Goal: Information Seeking & Learning: Learn about a topic

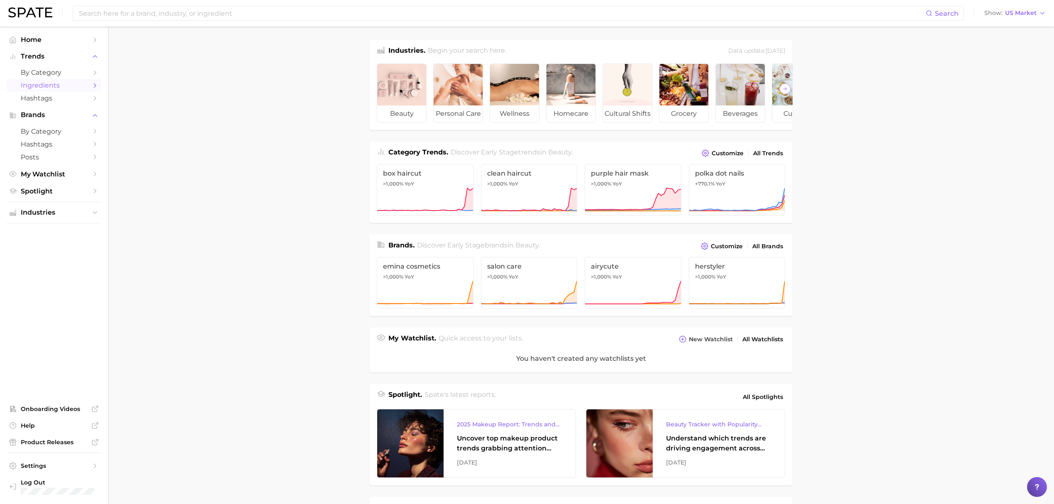
click at [45, 82] on span "Ingredients" at bounding box center [54, 85] width 66 height 8
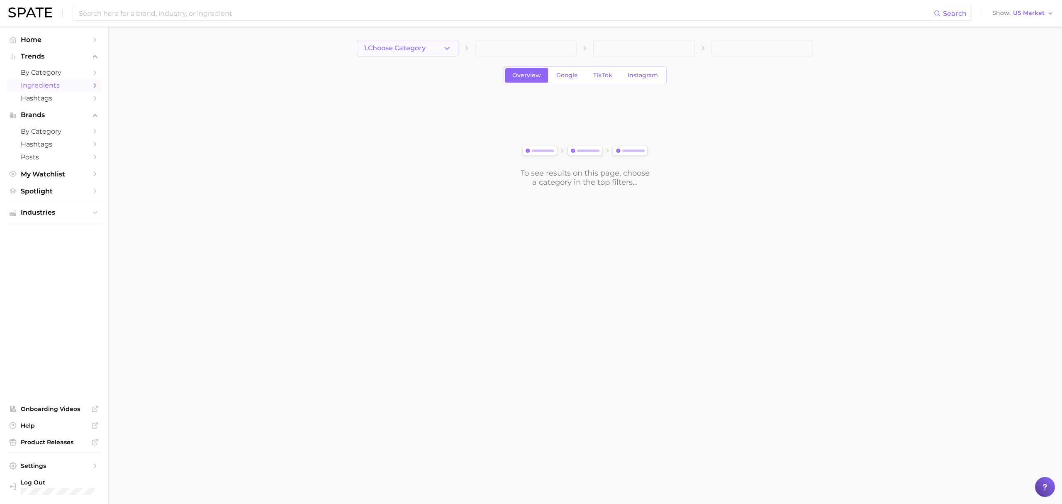
click at [404, 45] on span "1. Choose Category" at bounding box center [395, 47] width 62 height 7
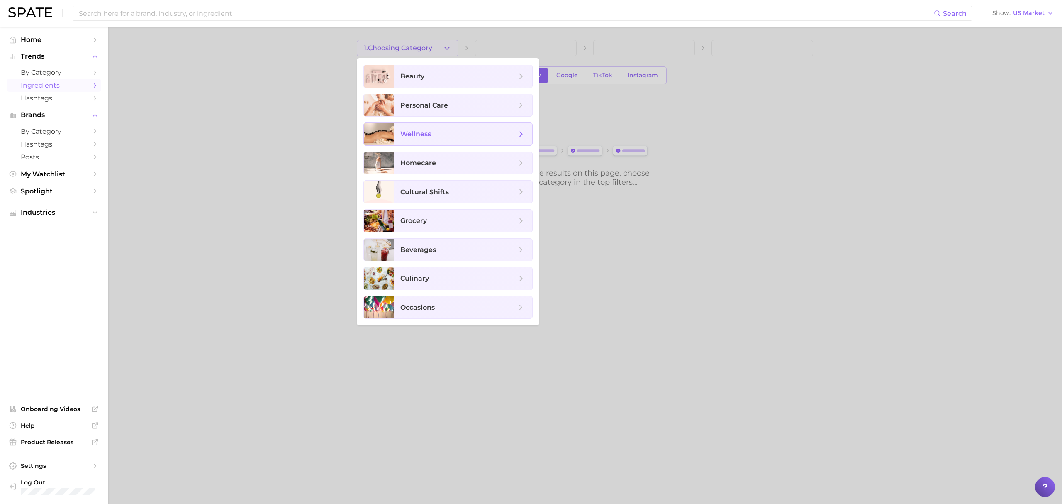
click at [436, 124] on span "wellness" at bounding box center [463, 134] width 139 height 22
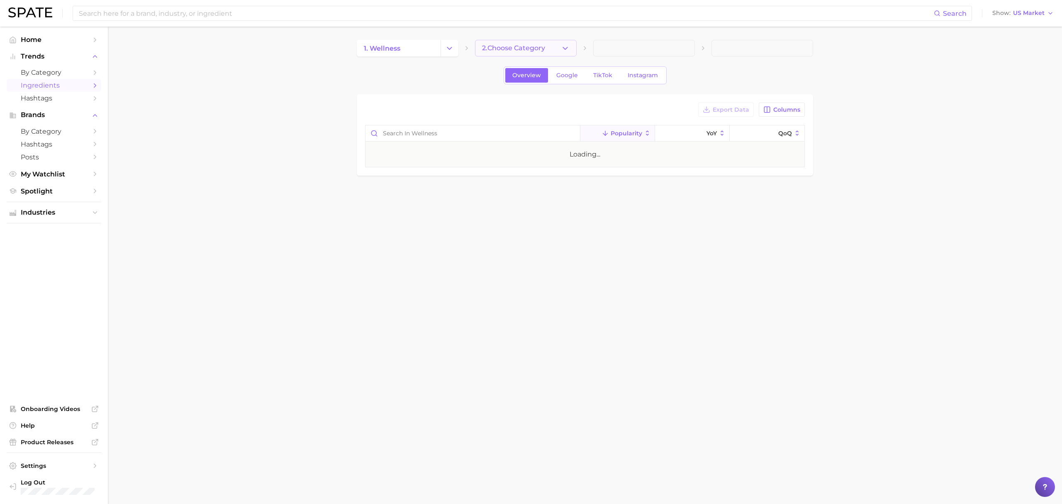
click at [497, 49] on span "2. Choose Category" at bounding box center [513, 47] width 63 height 7
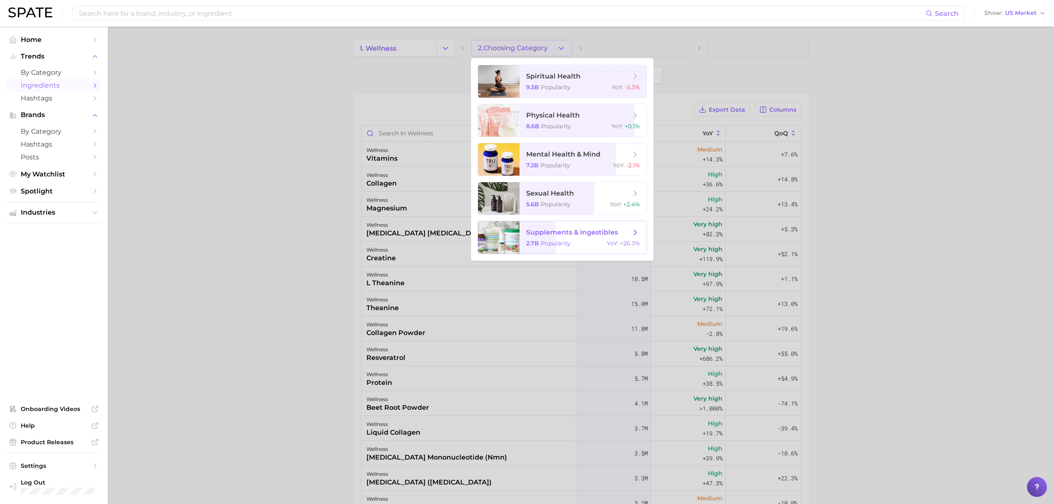
click at [544, 251] on span "supplements & ingestibles 2.7b Popularity YoY : +26.3%" at bounding box center [582, 237] width 127 height 32
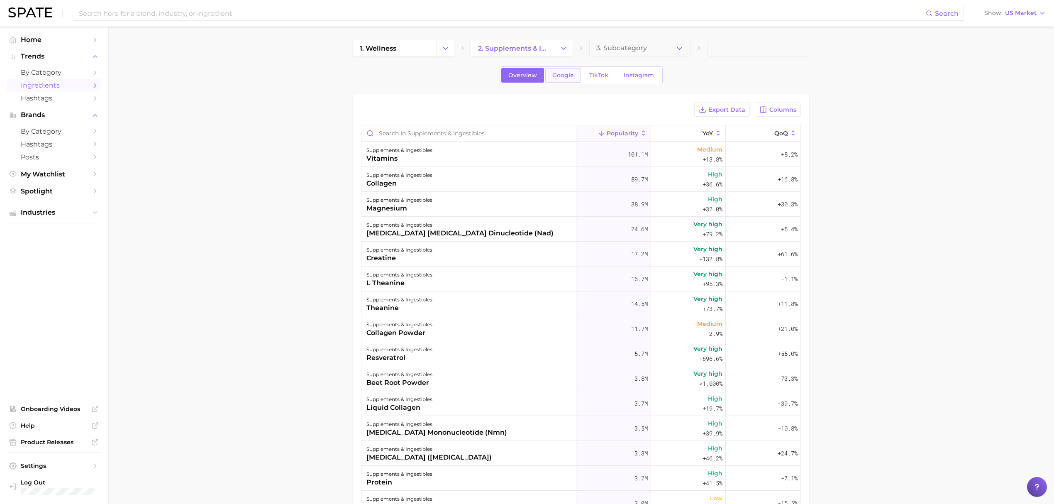
click at [553, 75] on span "Google" at bounding box center [563, 75] width 22 height 7
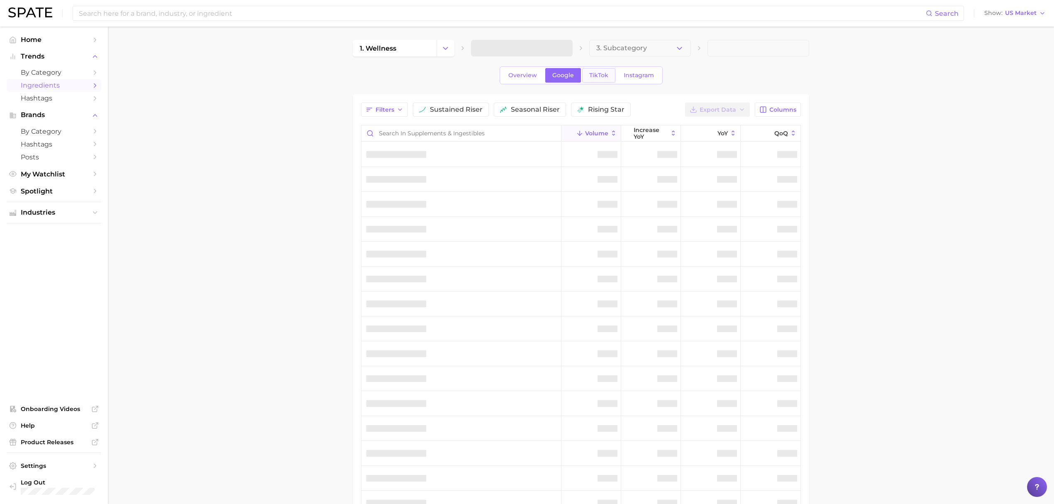
click at [606, 75] on span "TikTok" at bounding box center [598, 75] width 19 height 7
